Goal: Information Seeking & Learning: Check status

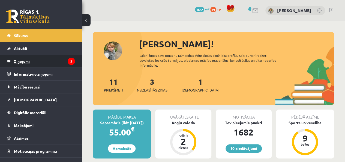
click at [59, 62] on legend "Ziņojumi 3" at bounding box center [44, 61] width 61 height 13
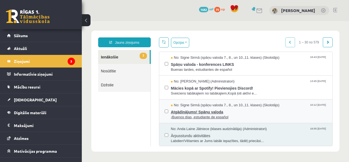
click at [213, 115] on span "¡Buenos días, estudiante de español" at bounding box center [249, 117] width 156 height 5
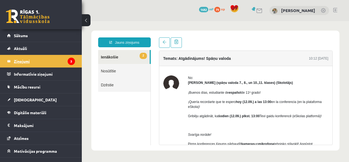
click at [19, 58] on legend "Ziņojumi 3" at bounding box center [44, 61] width 61 height 13
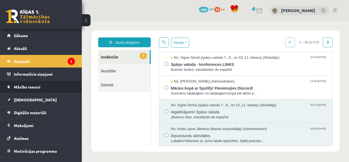
click at [184, 86] on span "Mācies kopā ar Spotify! Pievienojies Discord!" at bounding box center [249, 87] width 156 height 7
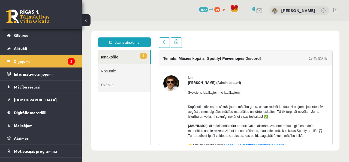
click at [49, 60] on legend "Ziņojumi 2" at bounding box center [44, 61] width 61 height 13
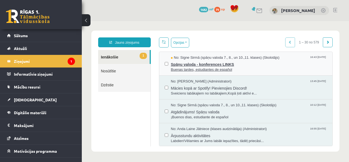
click at [183, 66] on span "Spāņu valoda - konferences LINKS" at bounding box center [249, 63] width 156 height 7
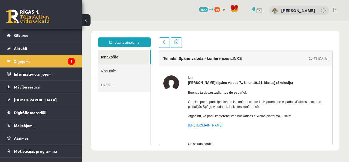
click at [25, 61] on legend "Ziņojumi 1" at bounding box center [44, 61] width 61 height 13
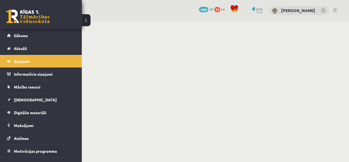
click at [21, 20] on link at bounding box center [28, 17] width 44 height 14
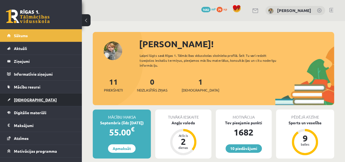
click at [17, 102] on link "[DEMOGRAPHIC_DATA]" at bounding box center [41, 99] width 68 height 13
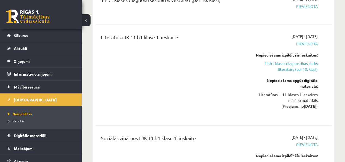
scroll to position [273, 0]
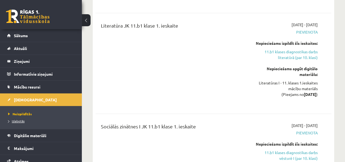
click at [22, 120] on span "Izlabotās" at bounding box center [16, 121] width 16 height 4
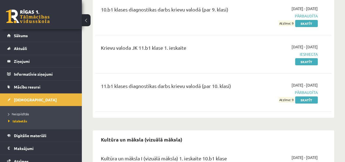
scroll to position [1936, 0]
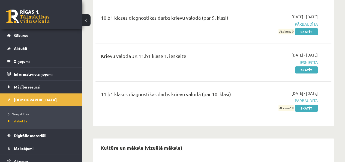
click at [32, 16] on link at bounding box center [28, 17] width 44 height 14
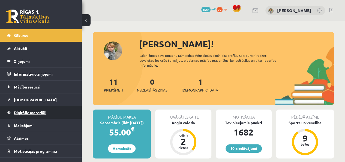
click at [32, 112] on span "Digitālie materiāli" at bounding box center [30, 112] width 32 height 5
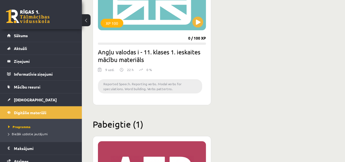
scroll to position [791, 0]
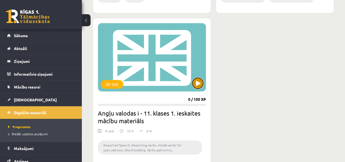
click at [197, 81] on button at bounding box center [197, 83] width 11 height 11
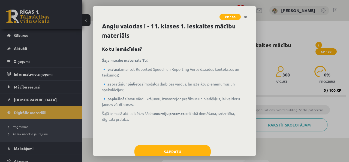
click at [244, 16] on link "Close" at bounding box center [246, 17] width 10 height 11
